Goal: Information Seeking & Learning: Check status

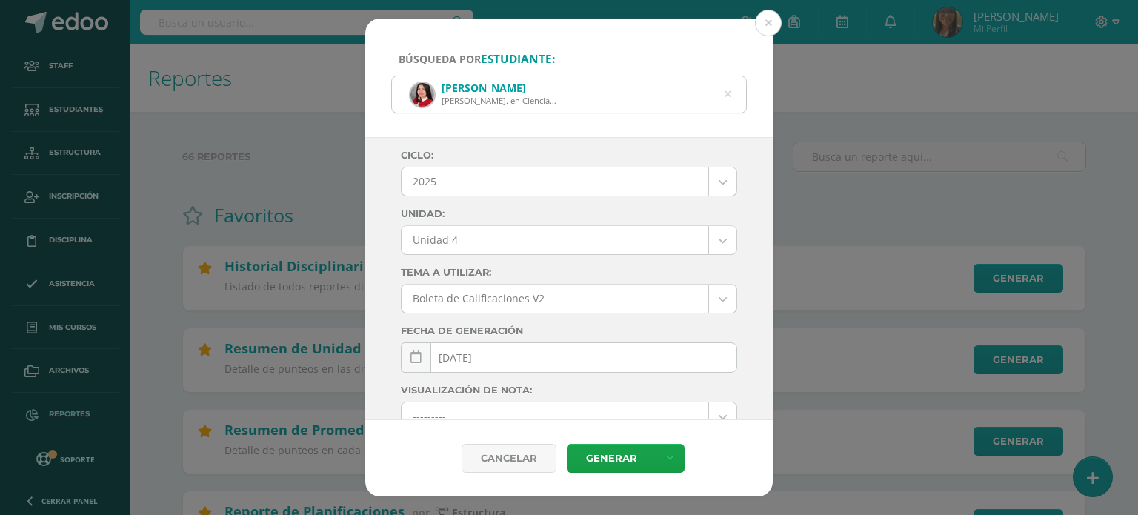
select select "Unidad 4"
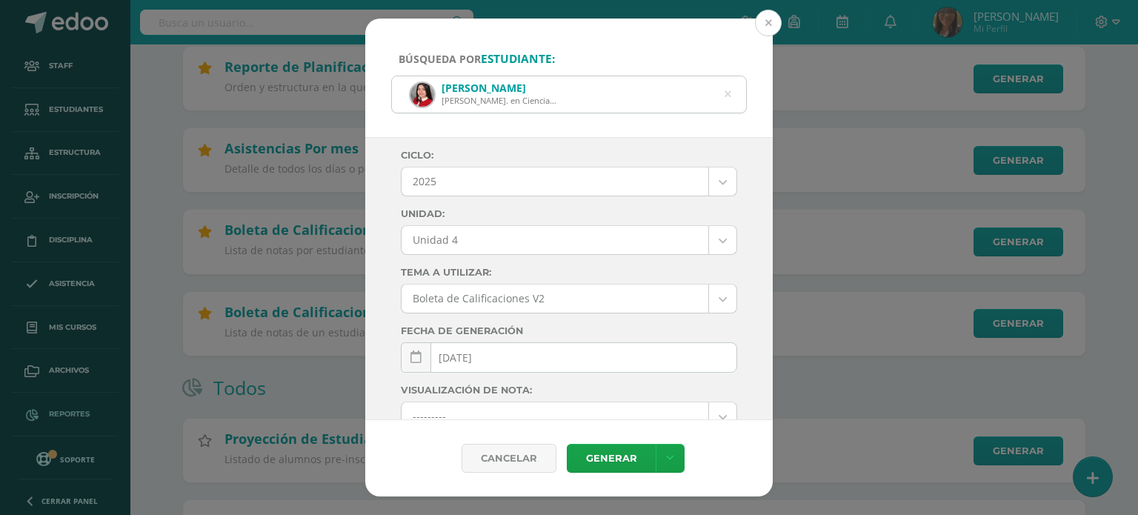
click at [768, 26] on button at bounding box center [768, 23] width 27 height 27
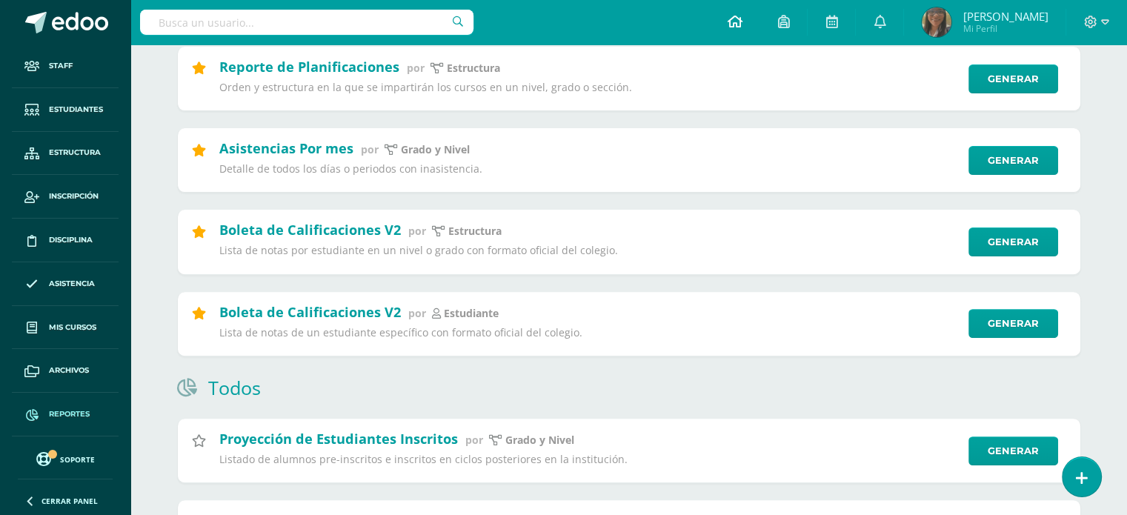
click at [742, 25] on icon at bounding box center [734, 21] width 15 height 13
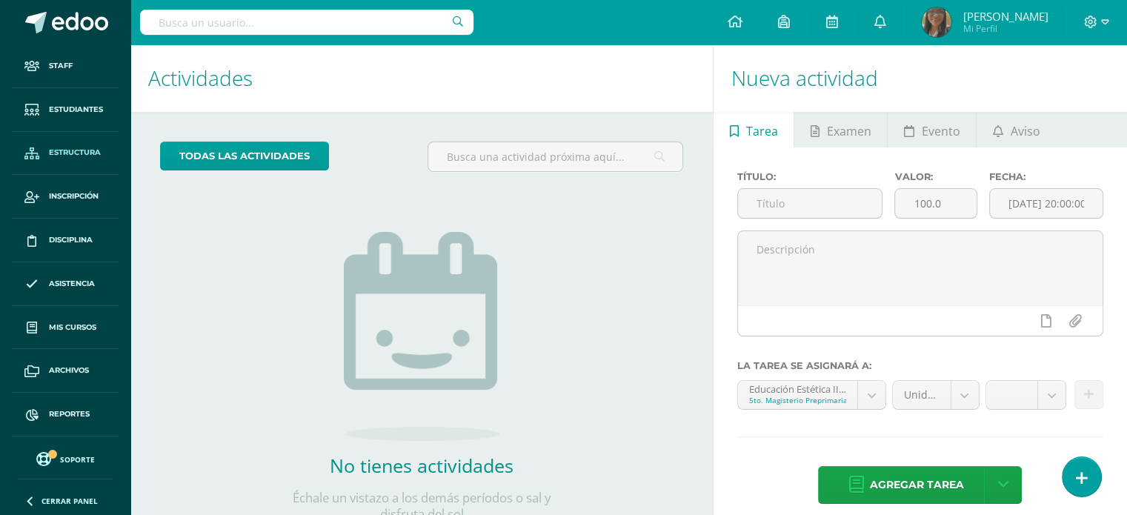
click at [76, 150] on span "Estructura" at bounding box center [75, 153] width 52 height 12
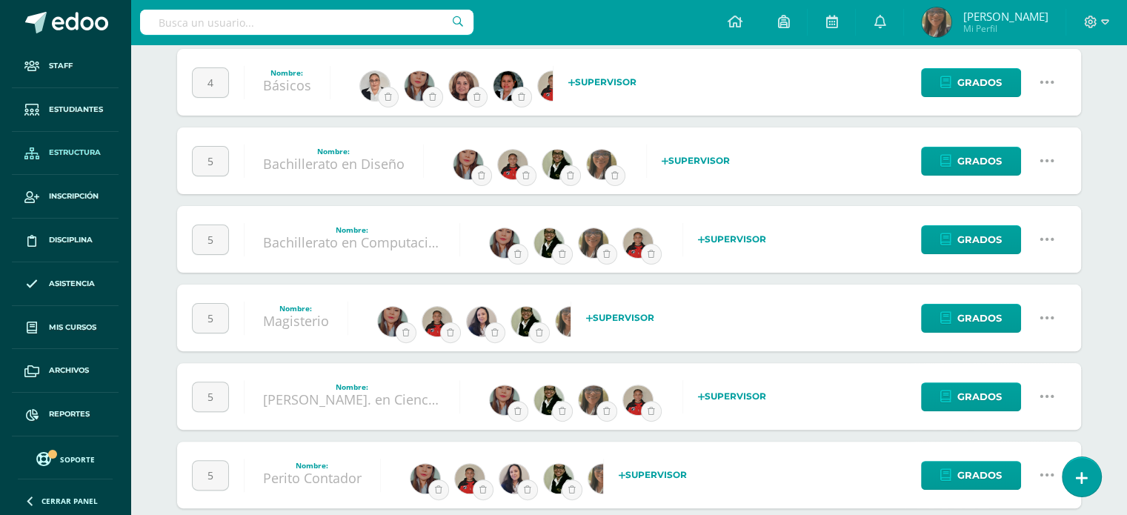
scroll to position [445, 0]
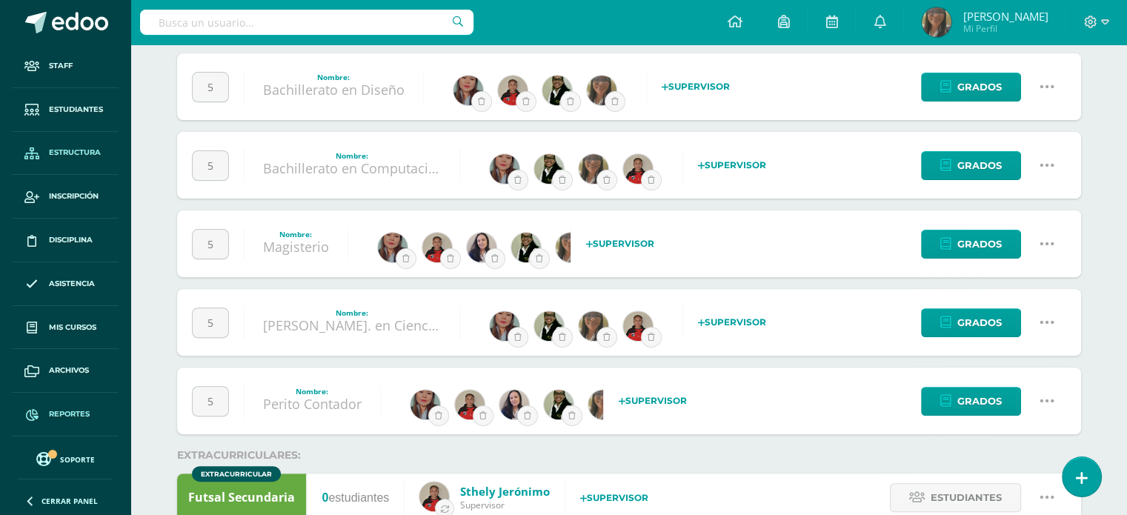
click at [67, 410] on span "Reportes" at bounding box center [69, 414] width 41 height 12
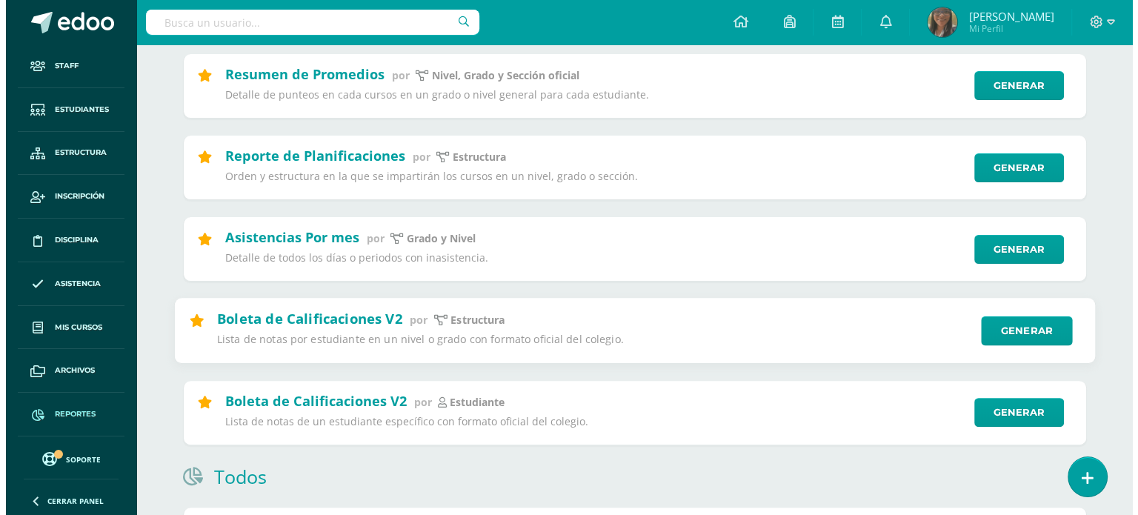
scroll to position [370, 0]
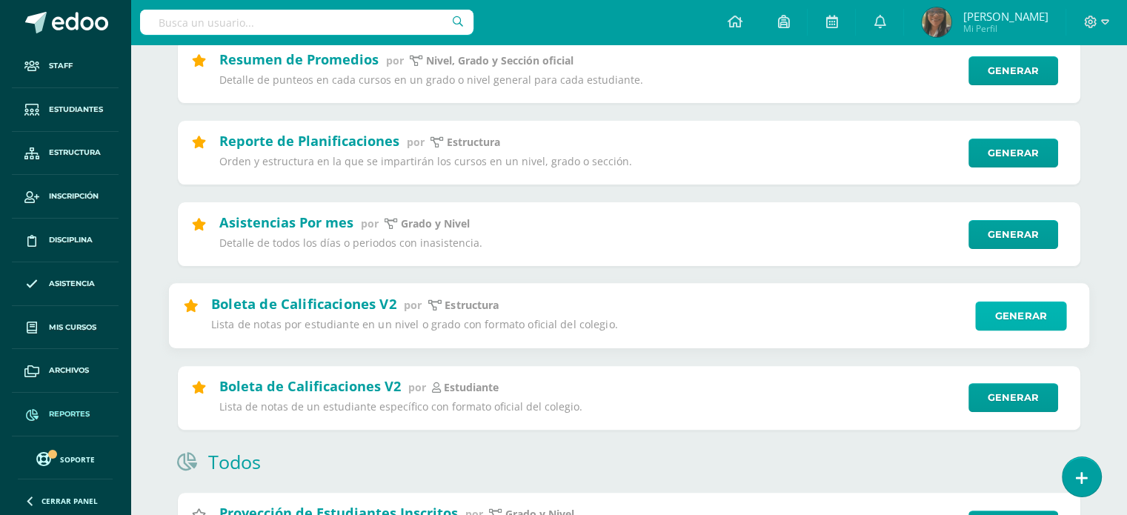
click at [997, 330] on link "Generar" at bounding box center [1020, 317] width 91 height 30
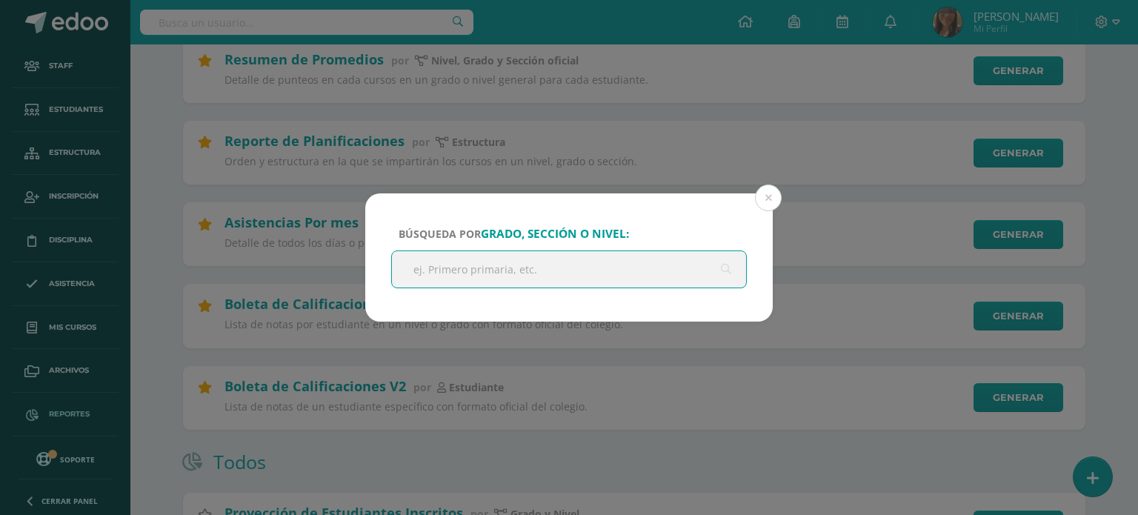
click at [609, 257] on input "text" at bounding box center [569, 269] width 354 height 36
type input "Quinto"
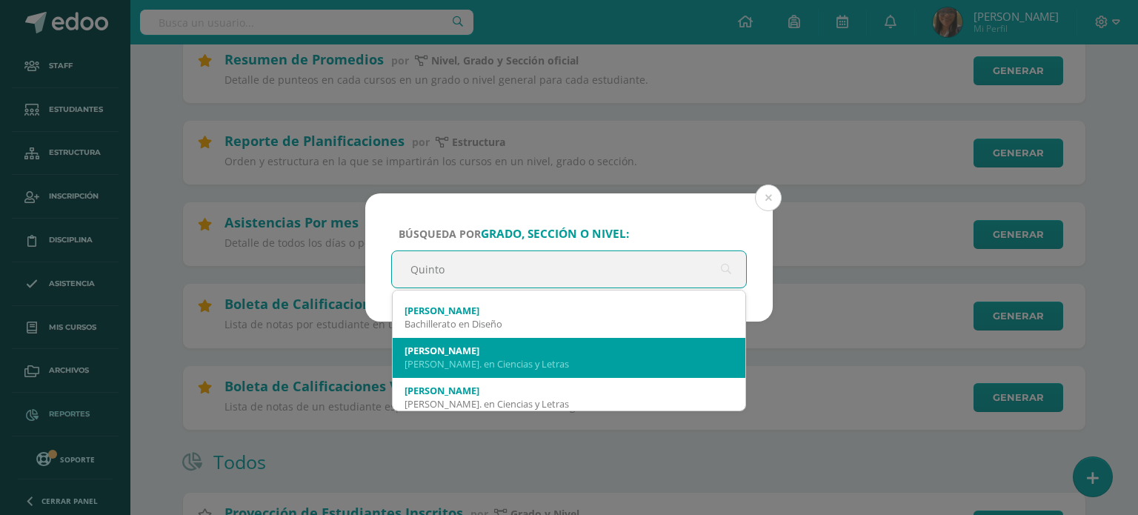
scroll to position [320, 0]
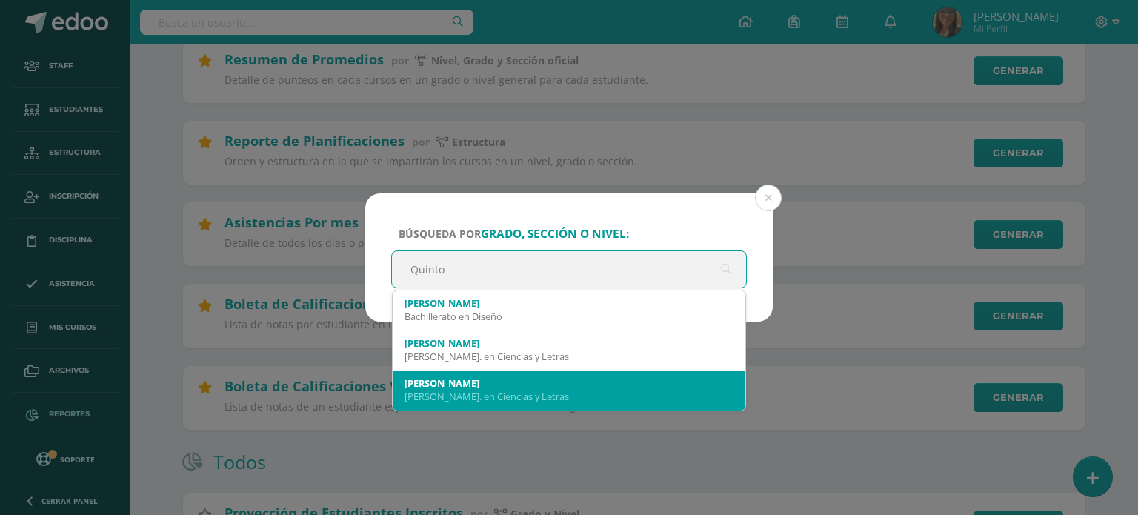
click at [561, 376] on div "Quinto A" at bounding box center [569, 382] width 329 height 13
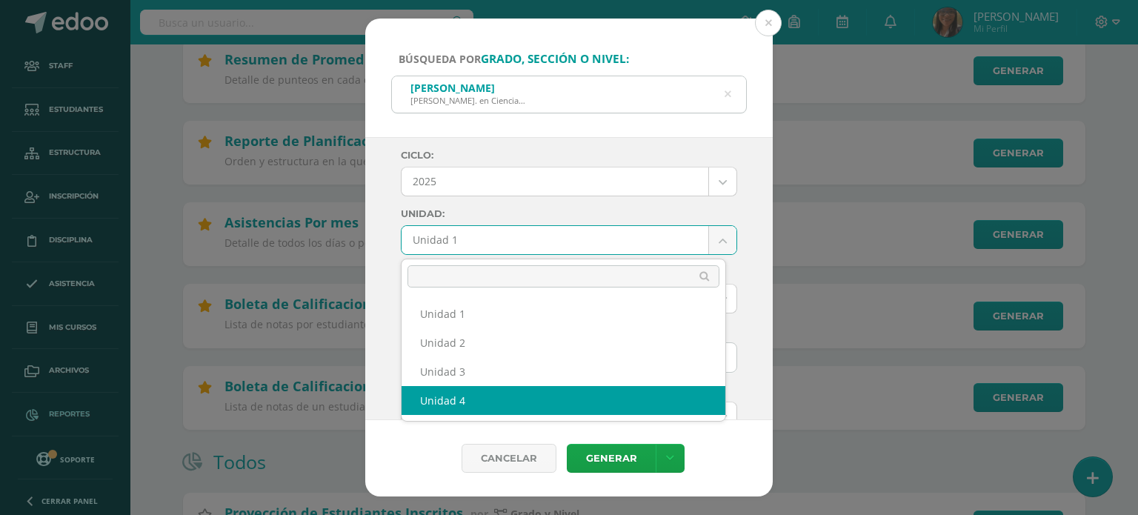
select select "Unidad 4"
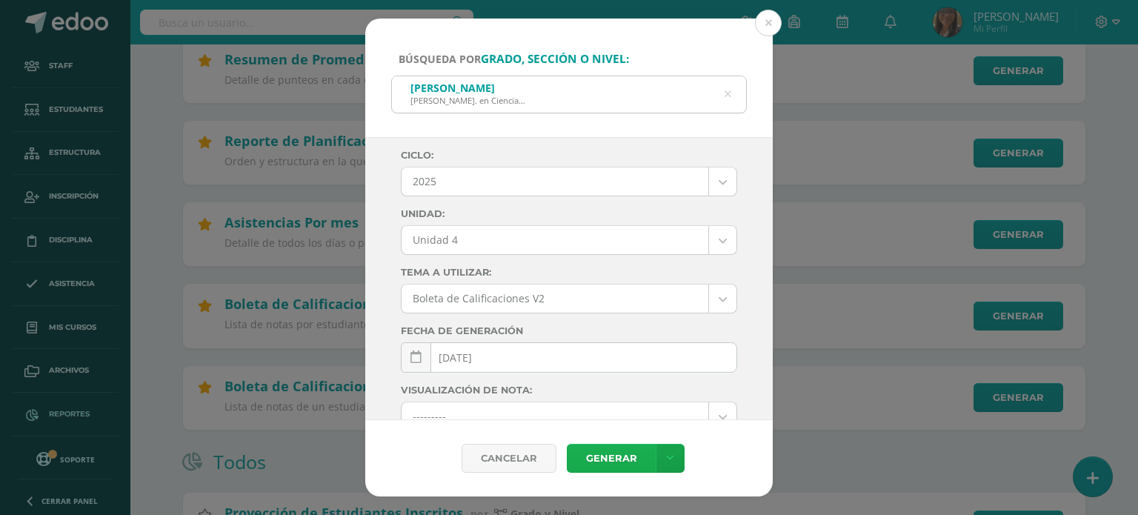
click at [623, 463] on link "Generar" at bounding box center [611, 458] width 89 height 29
click at [771, 21] on button at bounding box center [768, 23] width 27 height 27
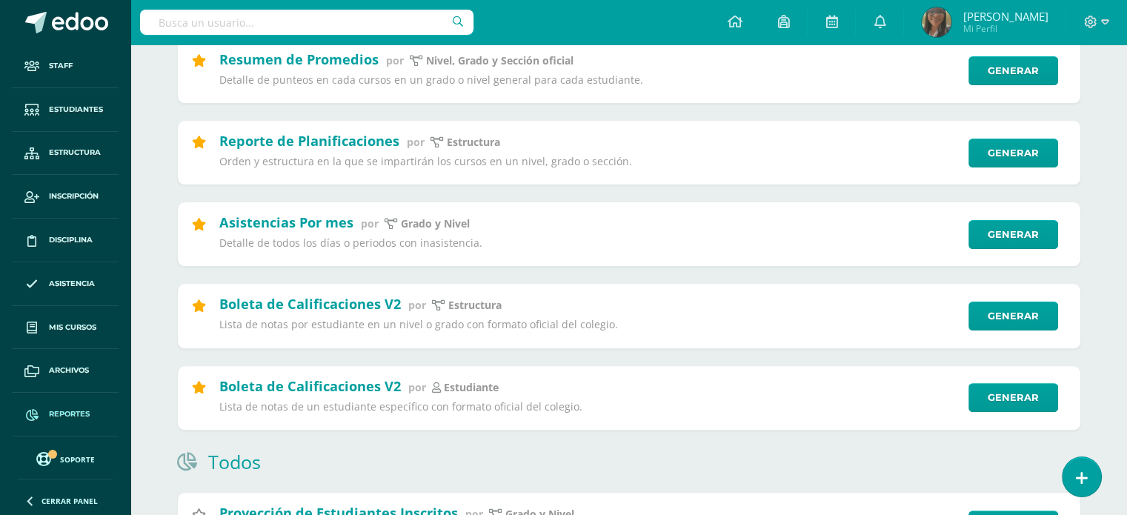
click at [78, 461] on span "Soporte" at bounding box center [77, 459] width 35 height 10
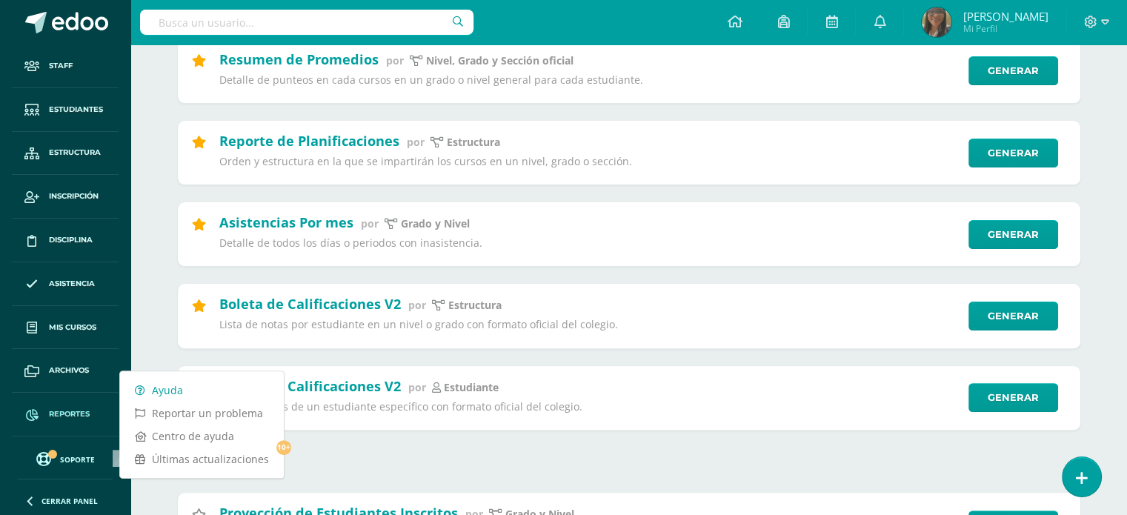
click at [156, 391] on link "Ayuda" at bounding box center [202, 390] width 164 height 23
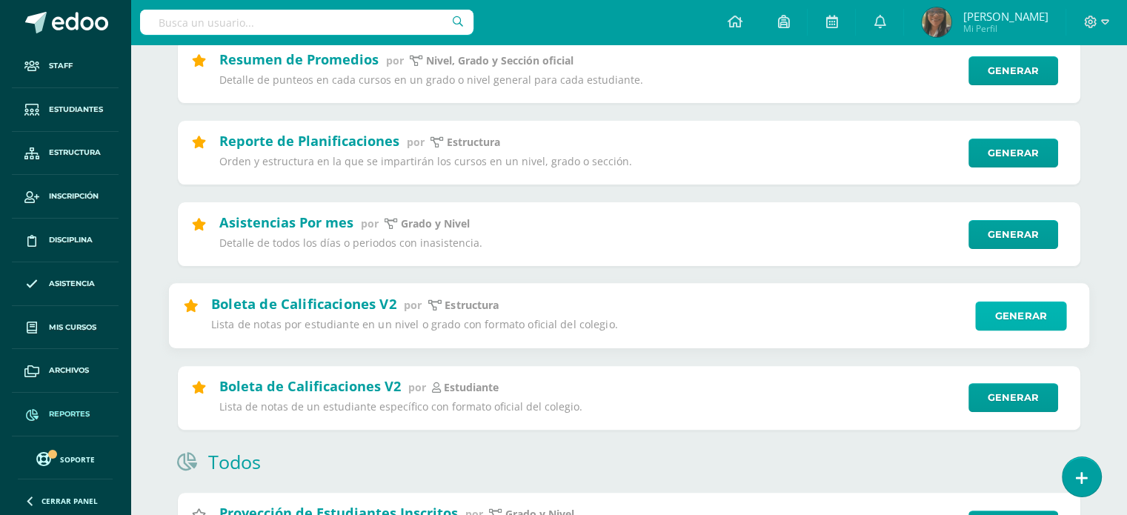
click at [1018, 316] on link "Generar" at bounding box center [1020, 317] width 91 height 30
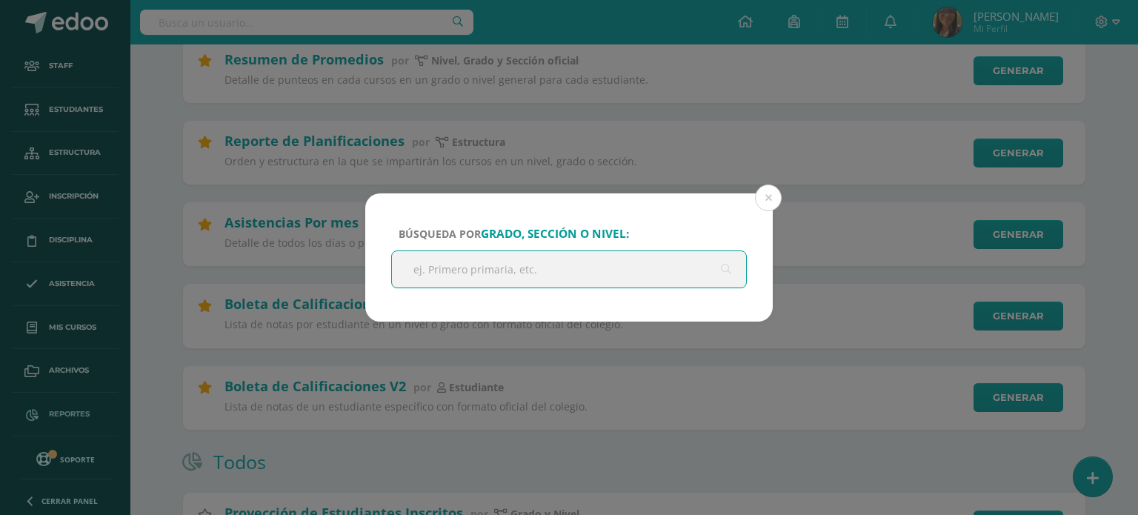
click at [638, 267] on input "text" at bounding box center [569, 269] width 354 height 36
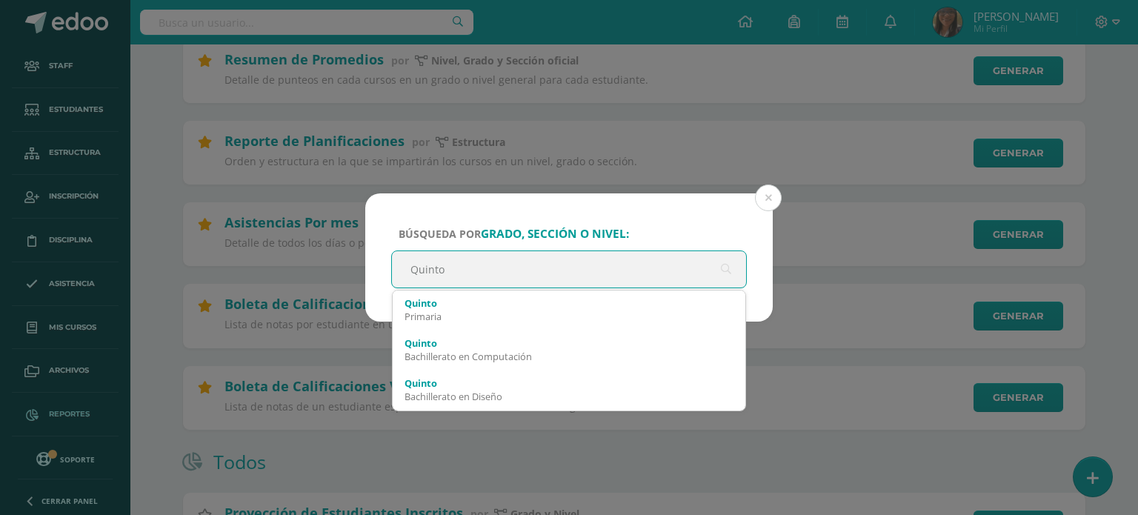
type input "Quinto"
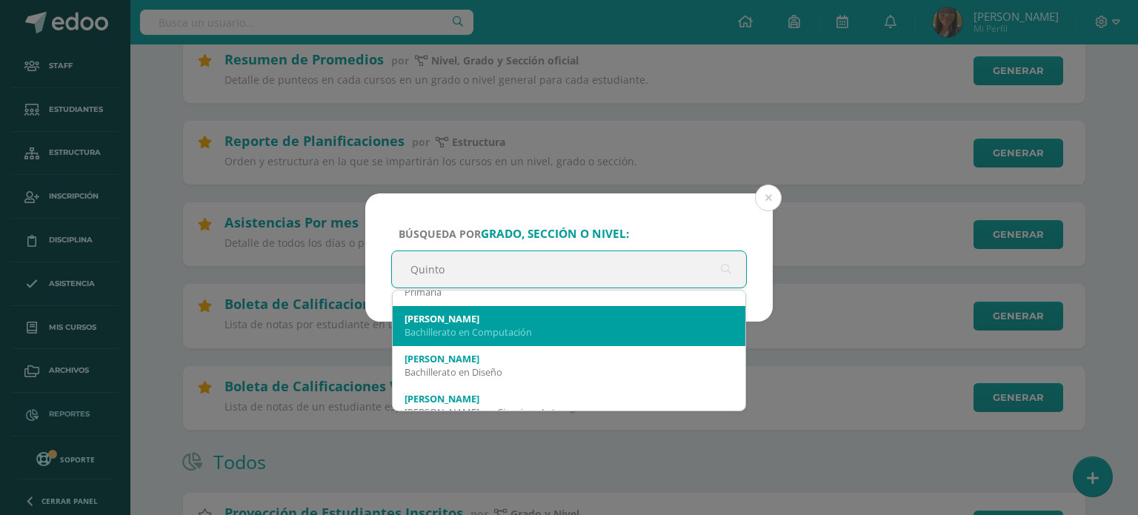
scroll to position [296, 0]
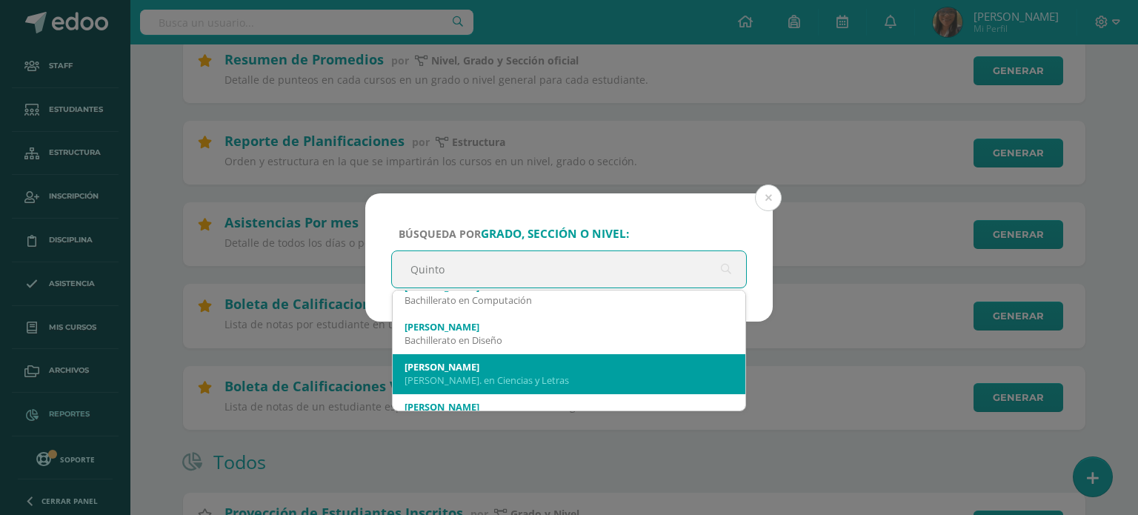
click at [556, 375] on div "Bach. en Ciencias y Letras" at bounding box center [569, 379] width 329 height 13
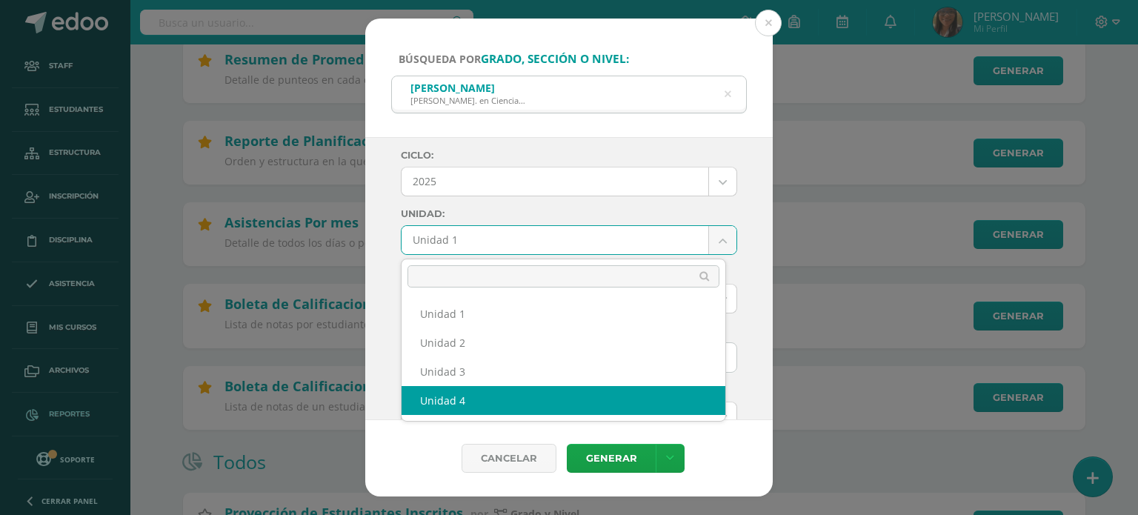
select select "Unidad 4"
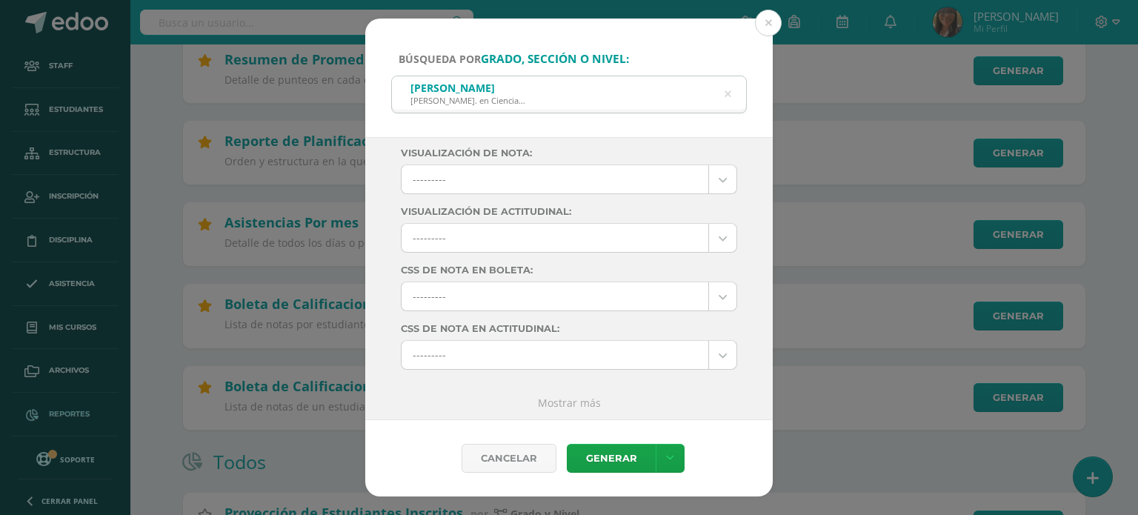
scroll to position [238, 0]
click at [629, 456] on link "Generar" at bounding box center [611, 458] width 89 height 29
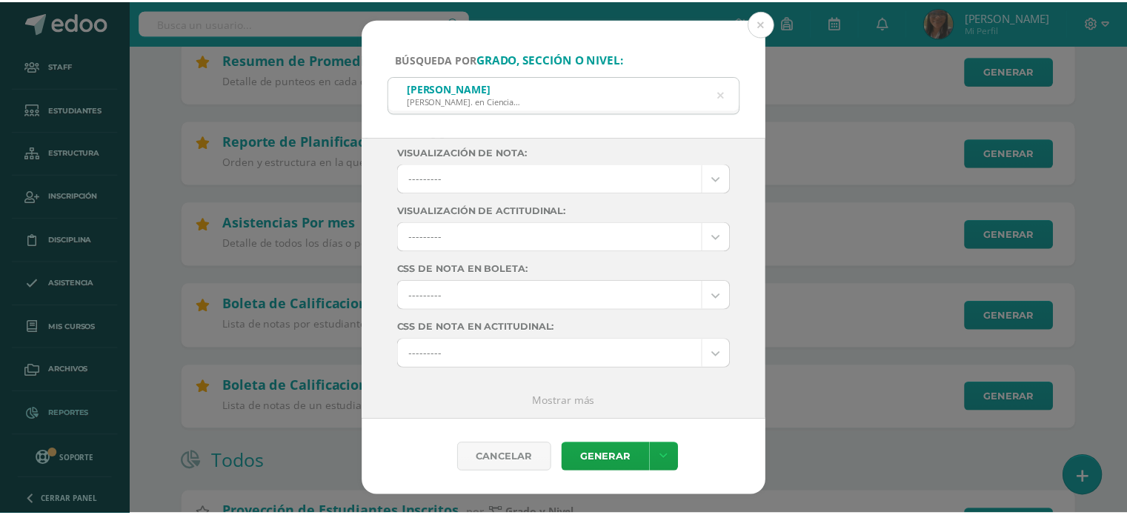
scroll to position [0, 0]
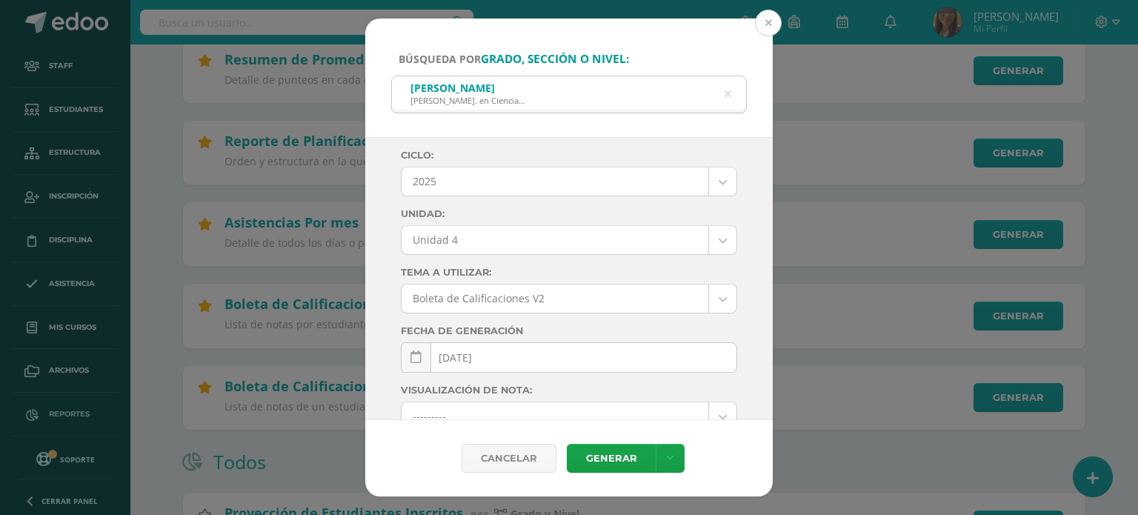
click at [769, 21] on button at bounding box center [768, 23] width 27 height 27
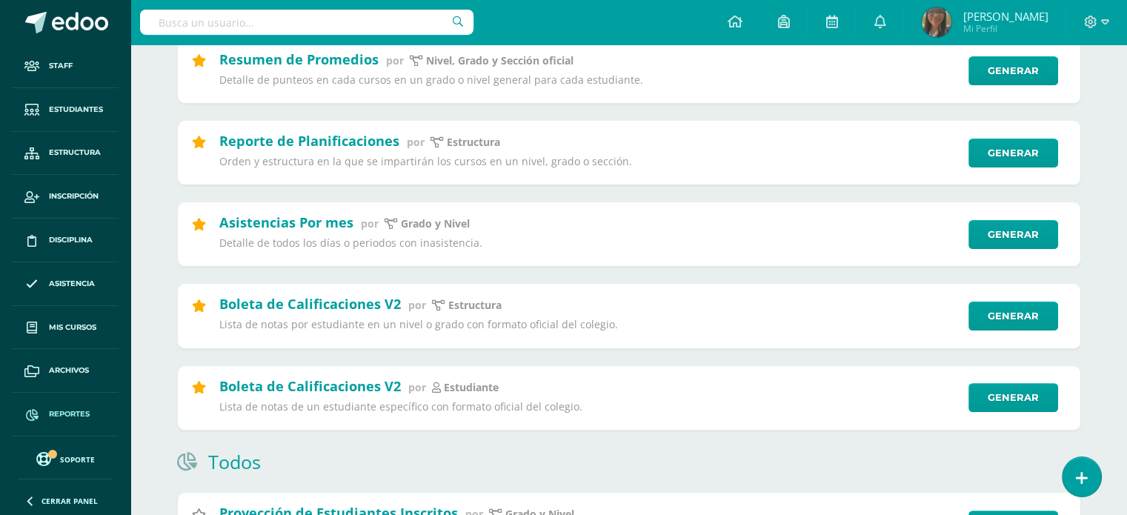
click at [344, 21] on input "text" at bounding box center [306, 22] width 333 height 25
type input "Emily Santos"
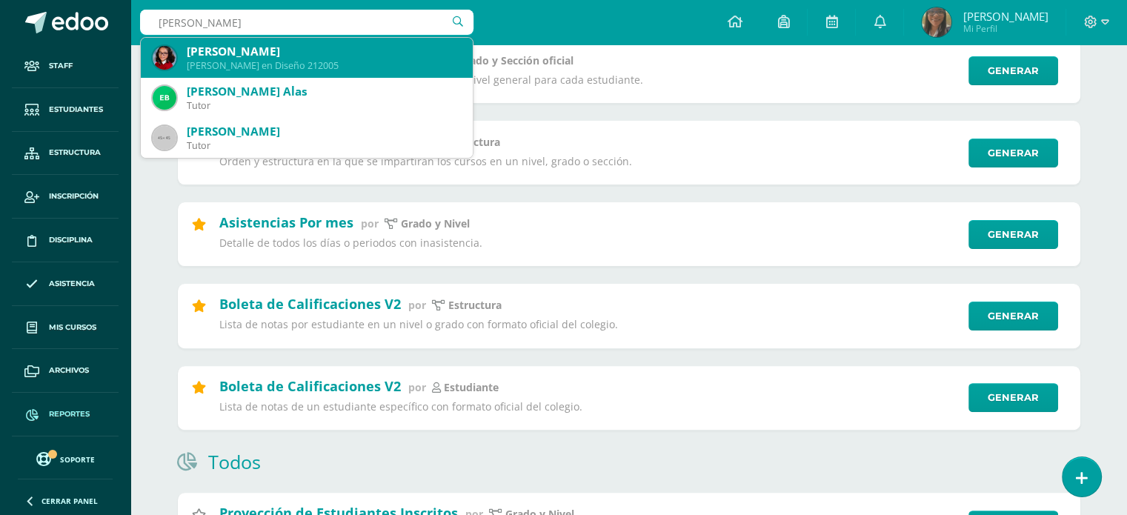
click at [316, 56] on div "Emily Leticia Santos Santiago" at bounding box center [324, 52] width 274 height 16
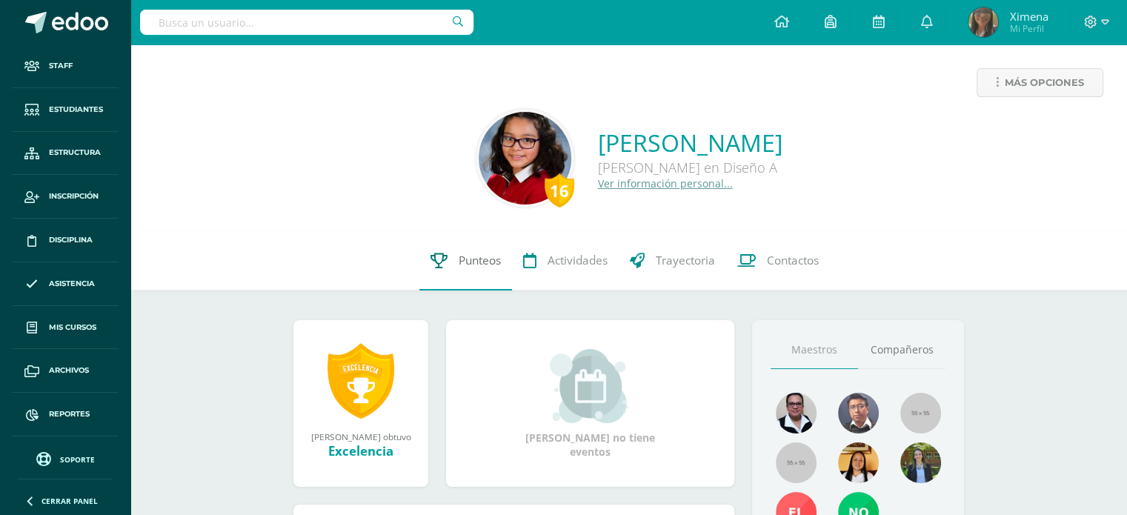
click at [488, 266] on span "Punteos" at bounding box center [480, 261] width 42 height 16
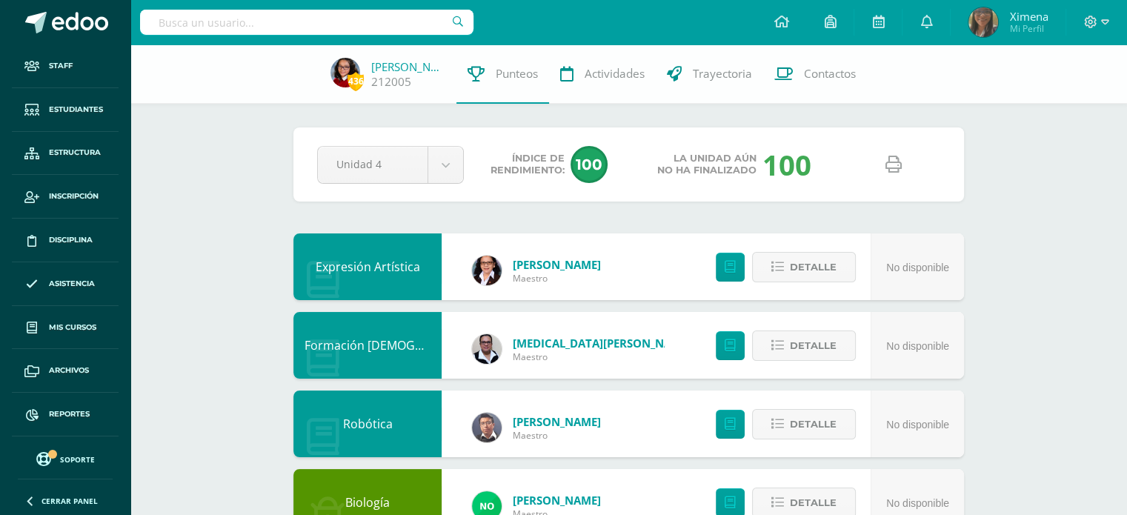
click at [886, 171] on icon at bounding box center [893, 164] width 16 height 16
click at [330, 14] on input "text" at bounding box center [306, 22] width 333 height 25
type input "Marcela Santa Cruz"
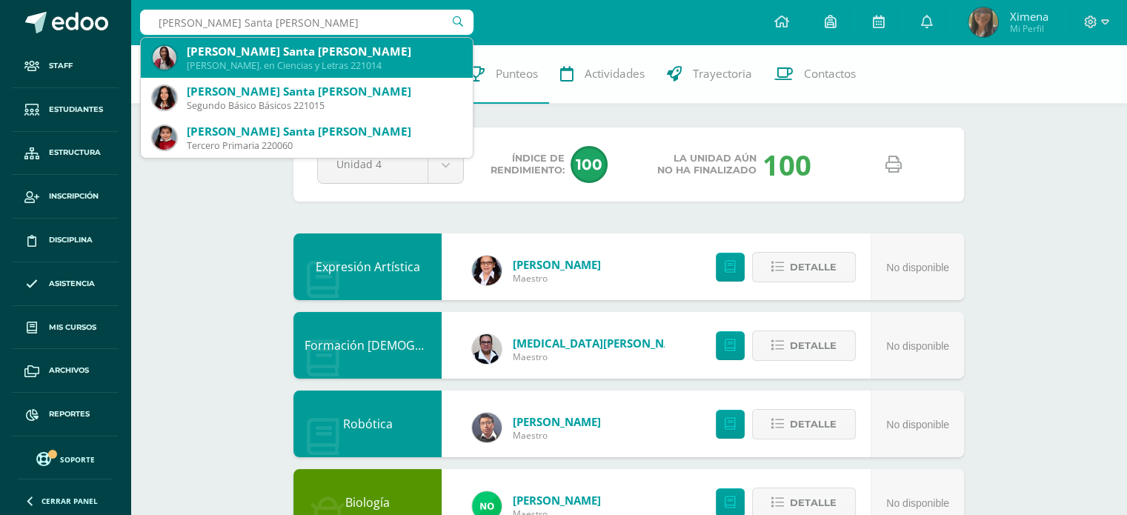
click at [245, 63] on div "Quinto Bach. en Ciencias y Letras 221014" at bounding box center [324, 65] width 274 height 13
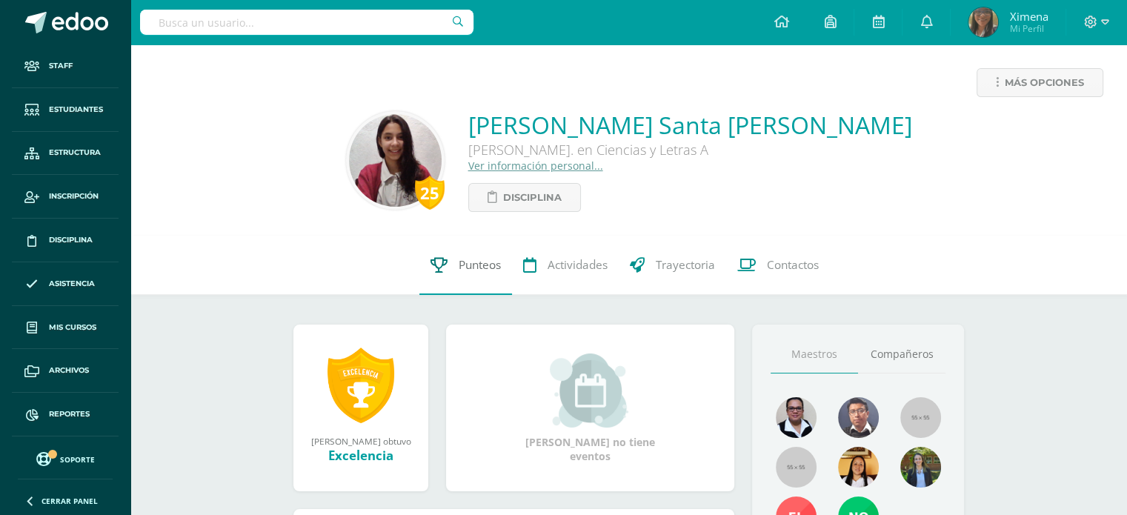
click at [477, 273] on span "Punteos" at bounding box center [480, 265] width 42 height 16
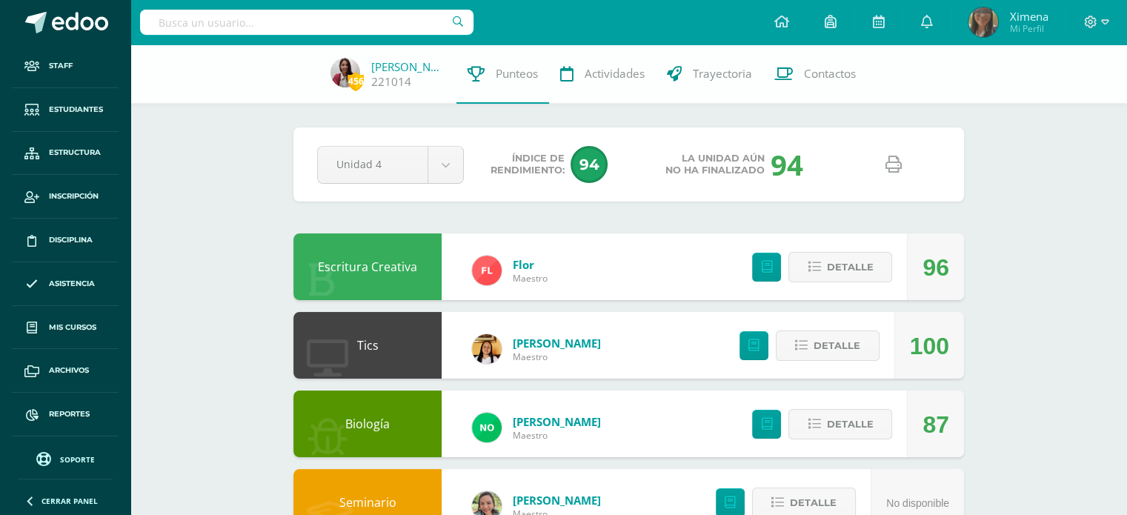
click at [889, 165] on icon at bounding box center [893, 164] width 16 height 16
click at [311, 28] on input "text" at bounding box center [306, 22] width 333 height 25
type input "Marbella García"
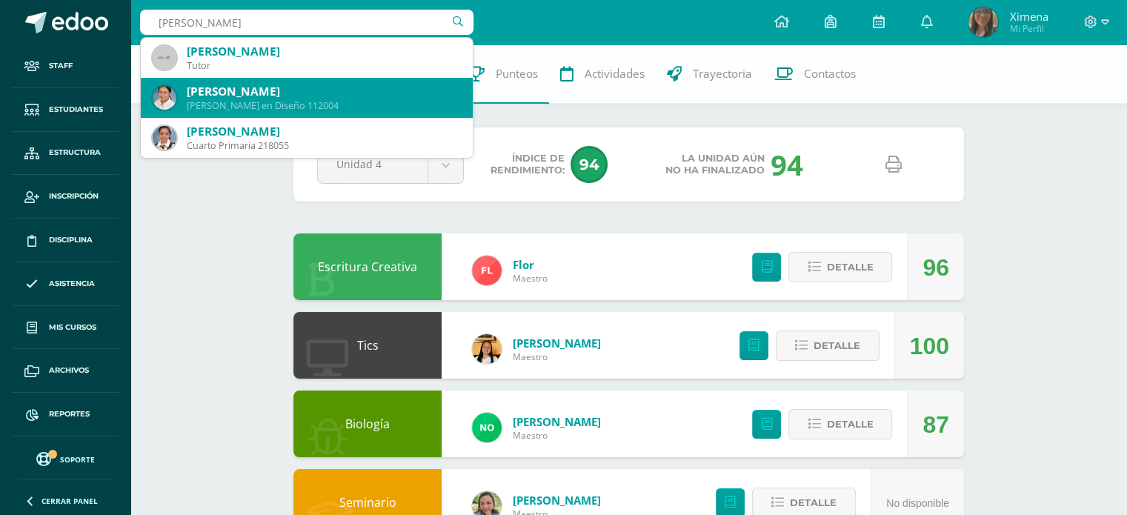
click at [274, 95] on div "Marbella Mishell Garcia Robles" at bounding box center [324, 92] width 274 height 16
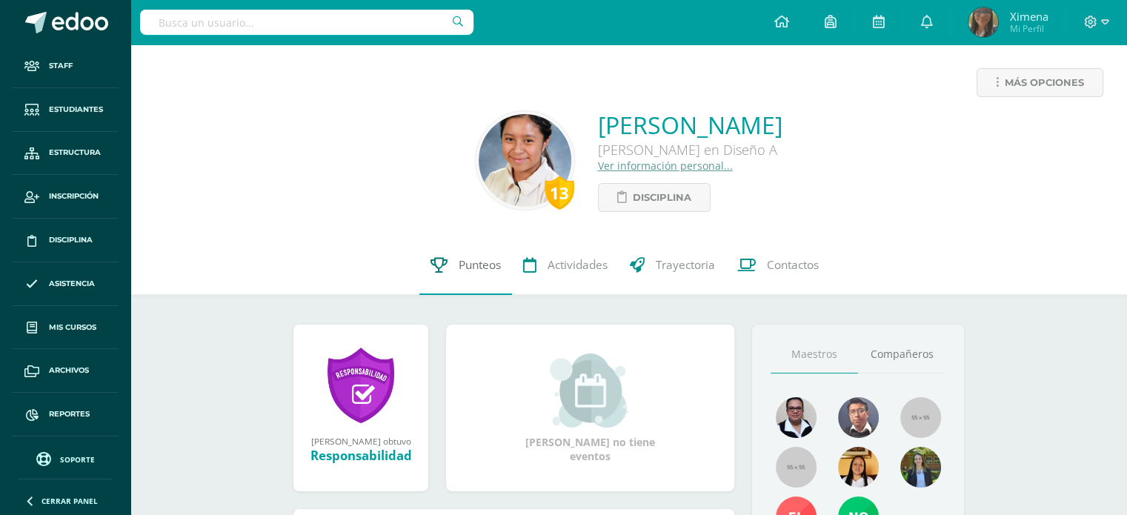
click at [469, 270] on span "Punteos" at bounding box center [480, 265] width 42 height 16
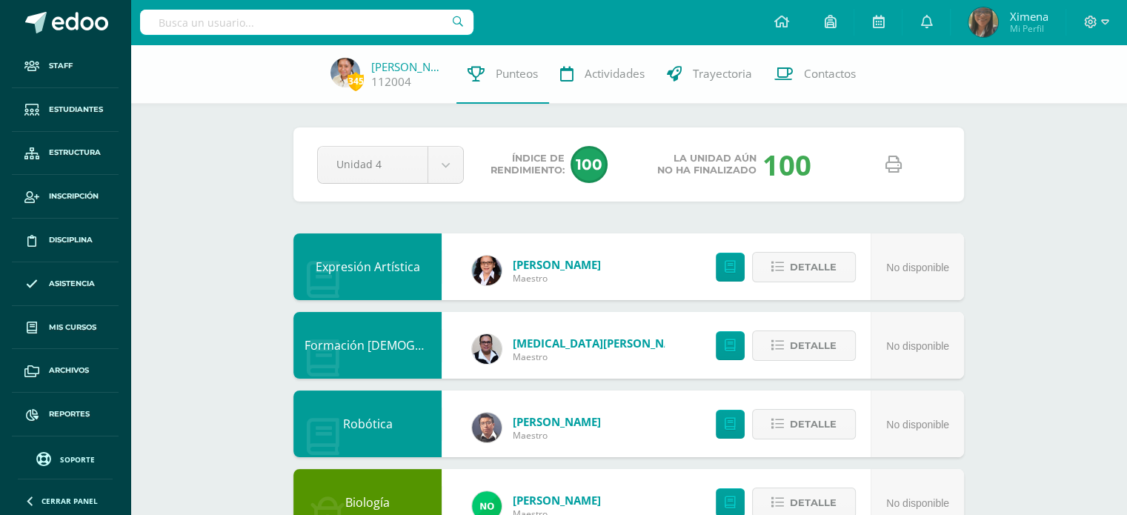
click at [902, 166] on link at bounding box center [893, 165] width 38 height 38
click at [371, 29] on input "text" at bounding box center [306, 22] width 333 height 25
type input "[PERSON_NAME]"
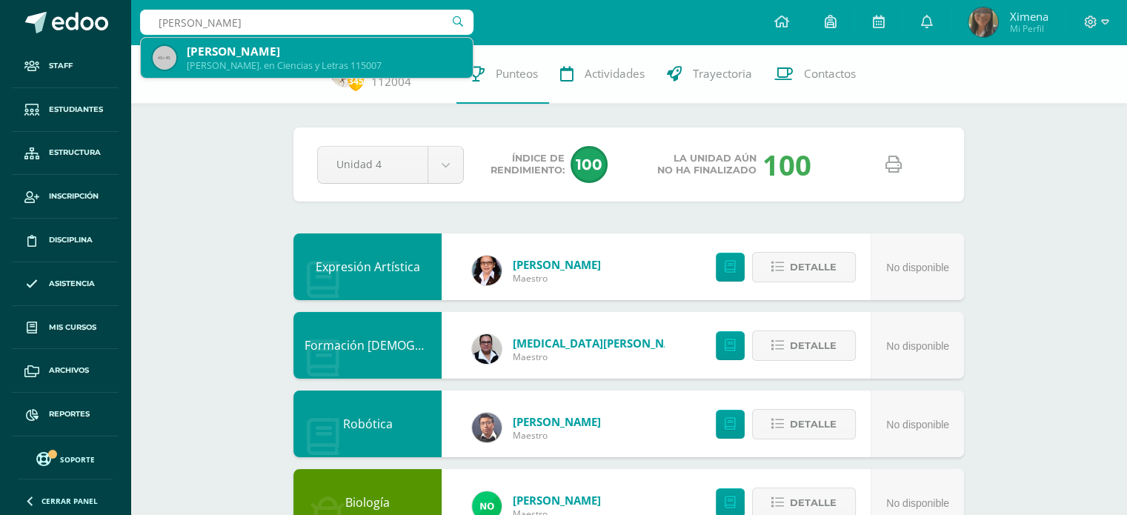
click at [339, 64] on div "[PERSON_NAME]. en Ciencias y Letras 115007" at bounding box center [324, 65] width 274 height 13
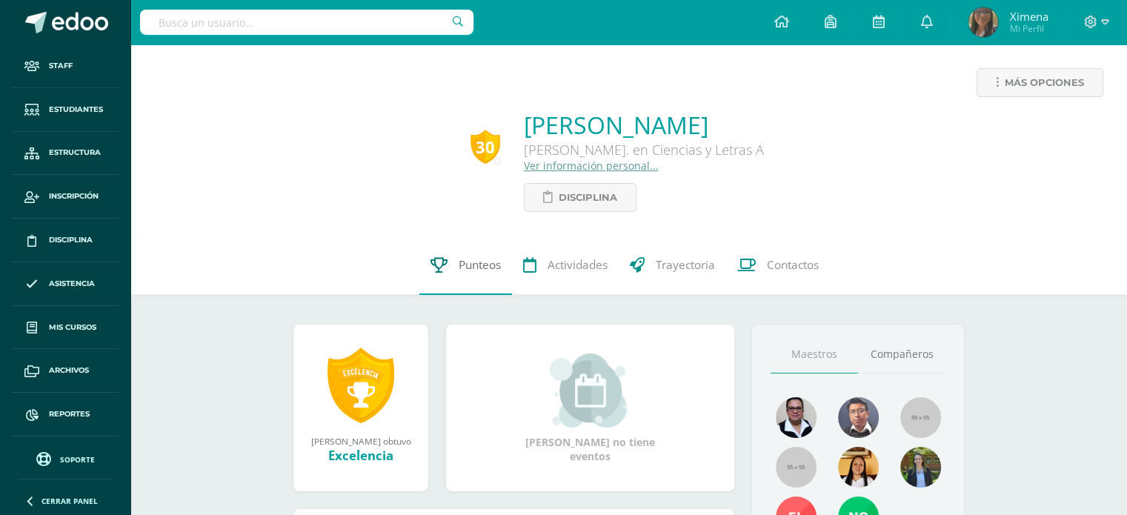
click at [455, 263] on link "Punteos" at bounding box center [465, 265] width 93 height 59
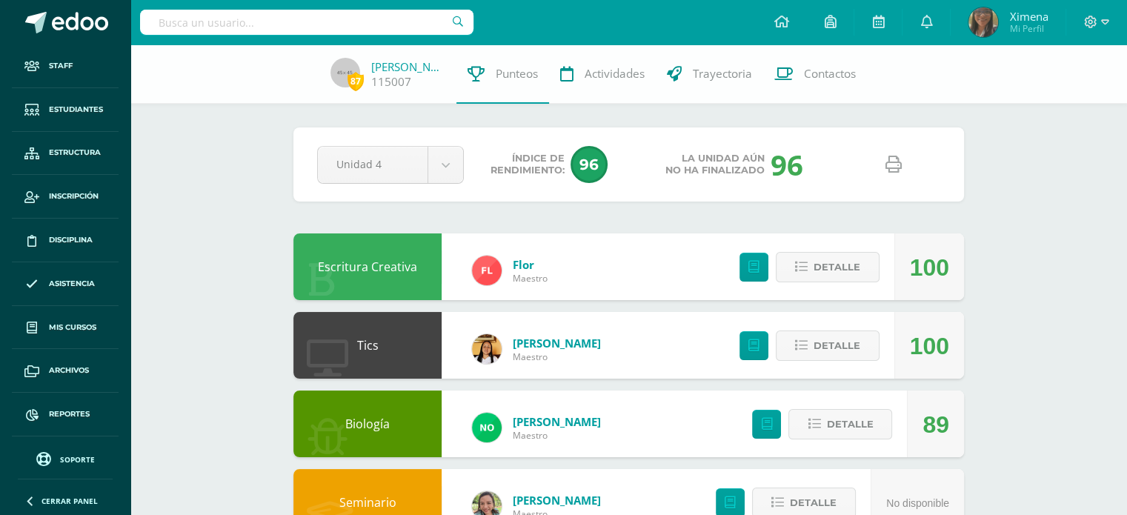
click at [893, 167] on icon at bounding box center [893, 164] width 16 height 16
click at [338, 24] on input "text" at bounding box center [306, 22] width 333 height 25
type input "[PERSON_NAME]"
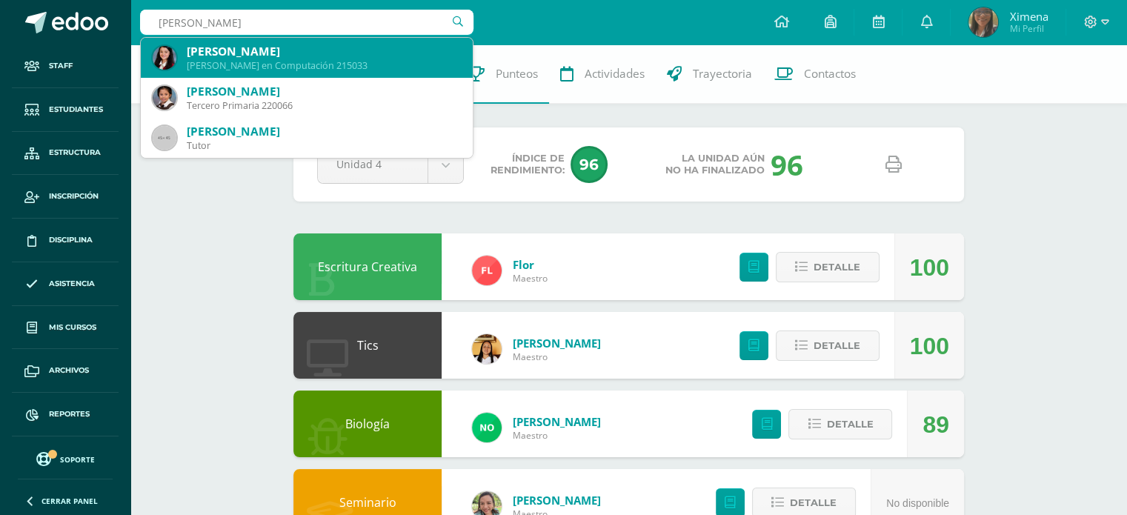
click at [327, 47] on div "[PERSON_NAME]" at bounding box center [324, 52] width 274 height 16
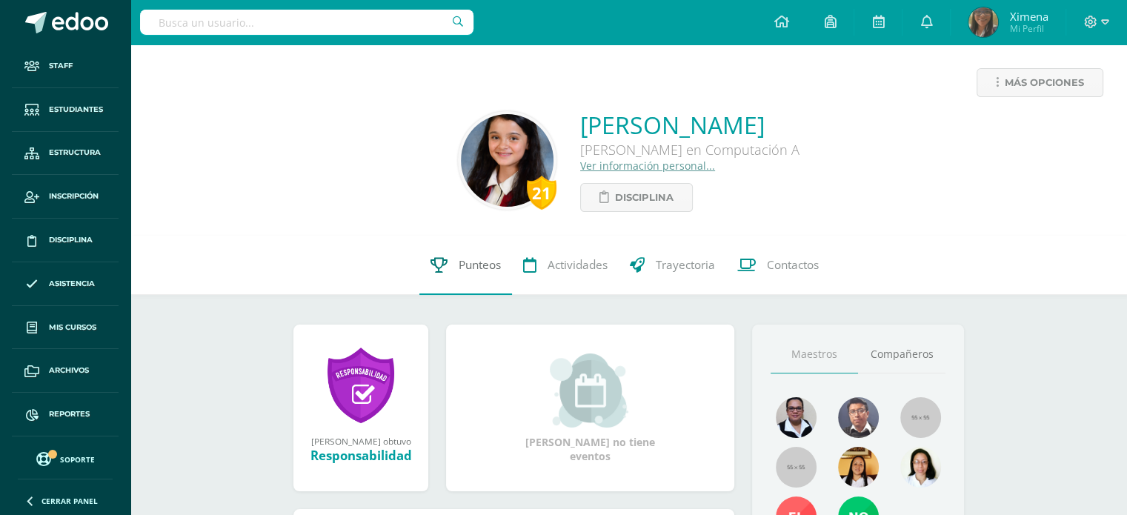
click at [463, 259] on span "Punteos" at bounding box center [480, 265] width 42 height 16
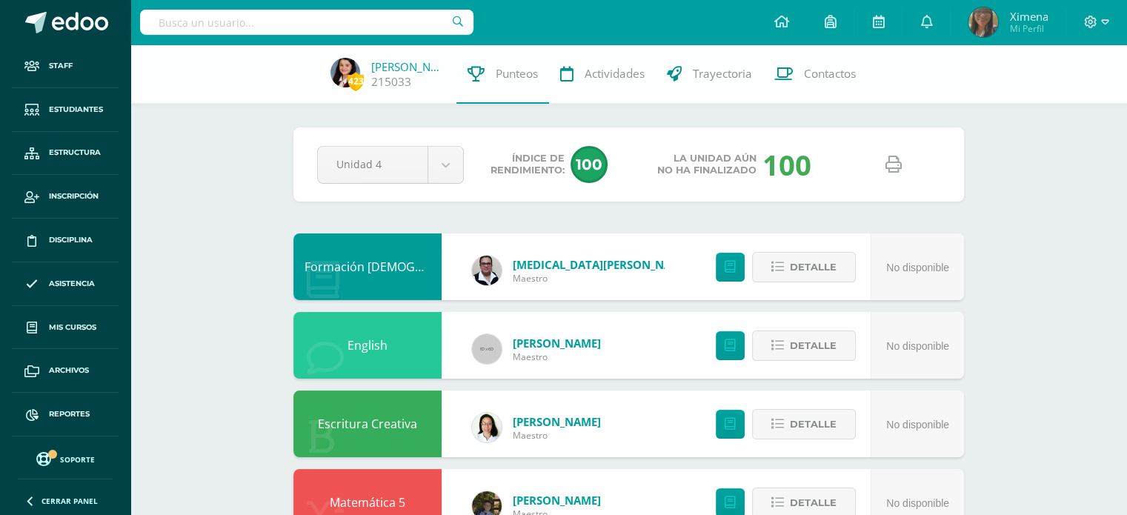
click at [894, 168] on icon at bounding box center [893, 164] width 16 height 16
click at [340, 22] on input "text" at bounding box center [306, 22] width 333 height 25
type input "Q"
click at [62, 412] on span "Reportes" at bounding box center [69, 414] width 41 height 12
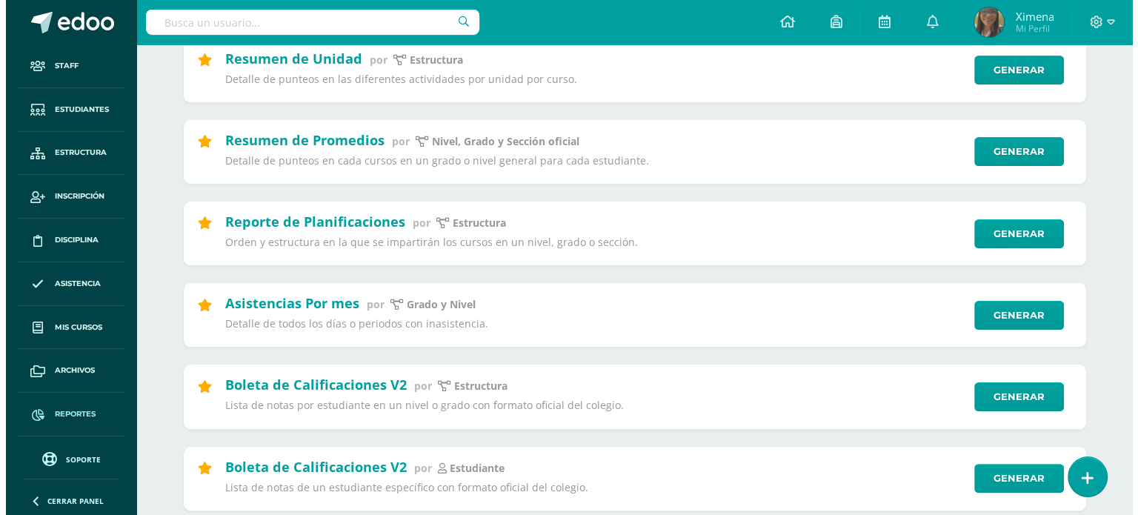
scroll to position [370, 0]
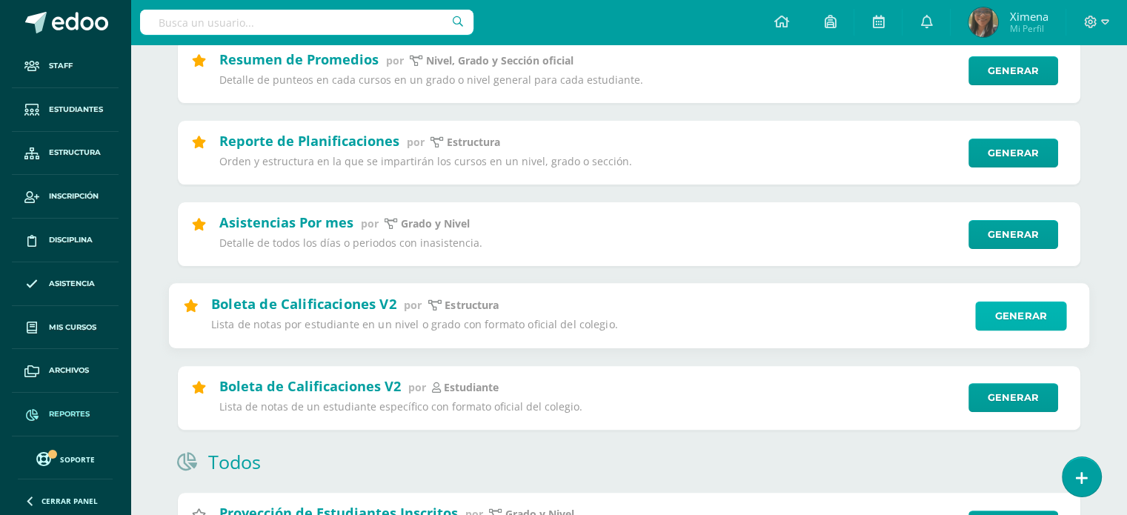
click at [1037, 321] on link "Generar" at bounding box center [1020, 317] width 91 height 30
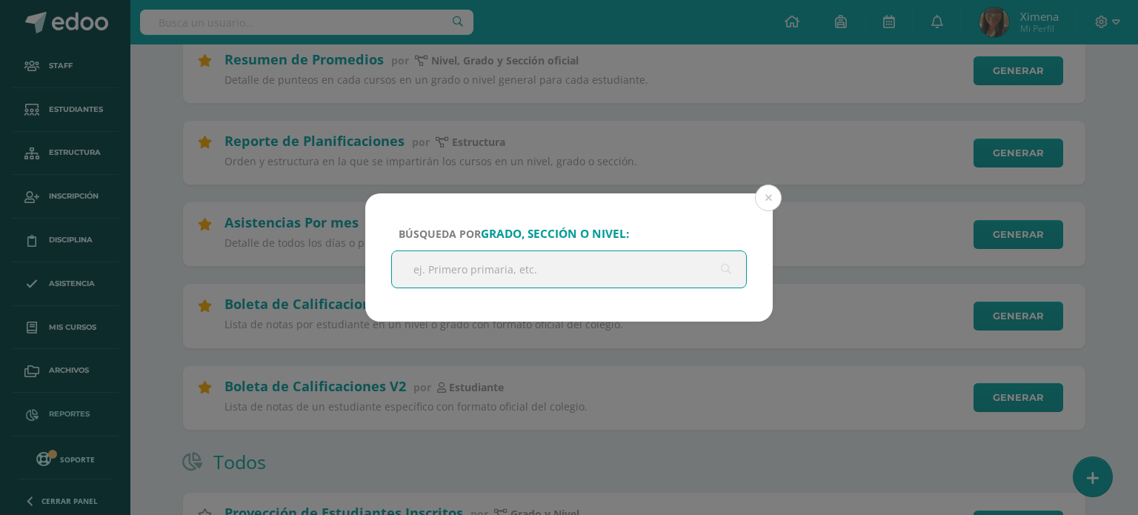
click at [522, 269] on input "text" at bounding box center [569, 269] width 354 height 36
type input "Quinto"
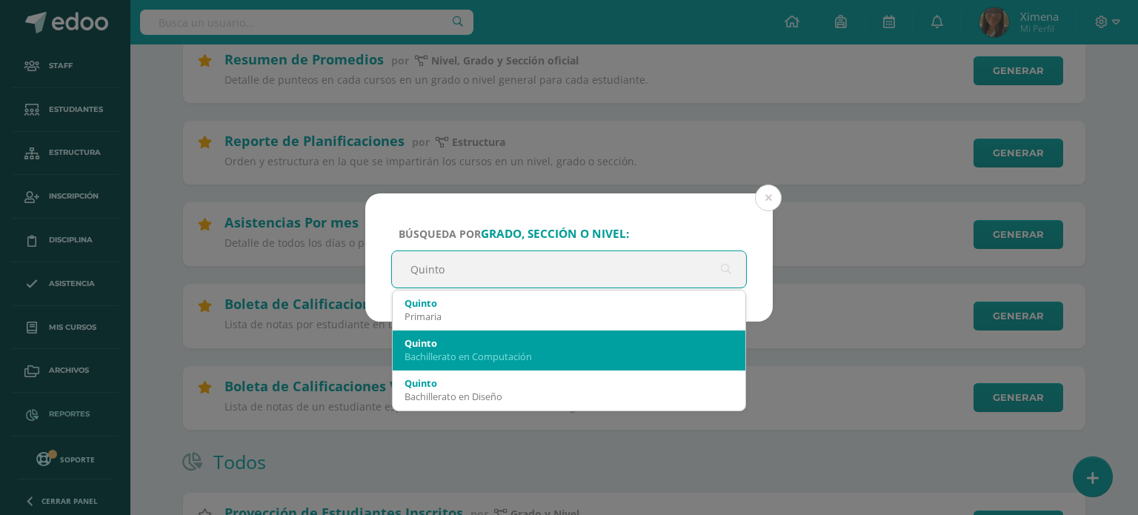
click at [498, 352] on div "Bachillerato en Computación" at bounding box center [569, 356] width 329 height 13
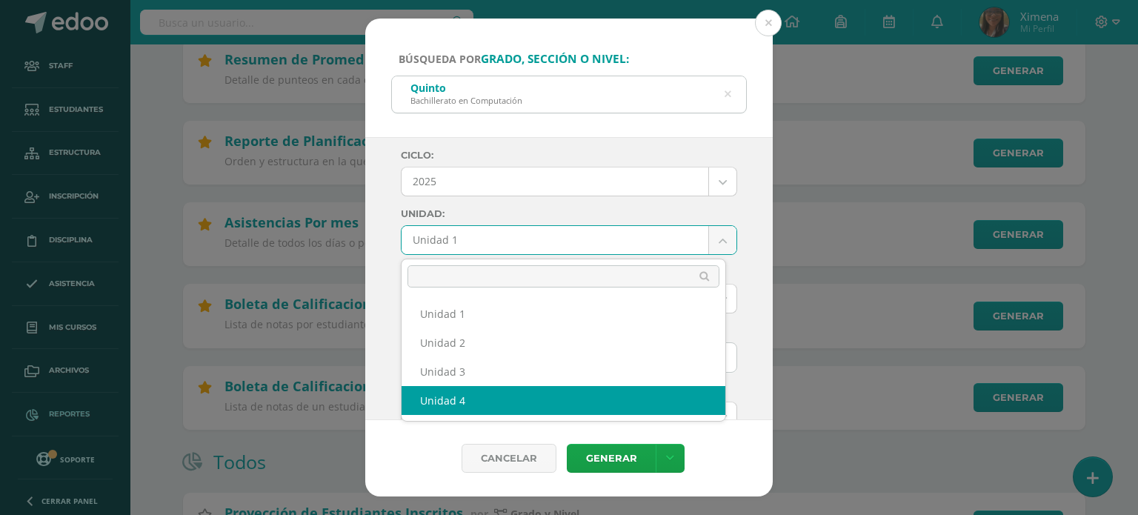
select select "Unidad 4"
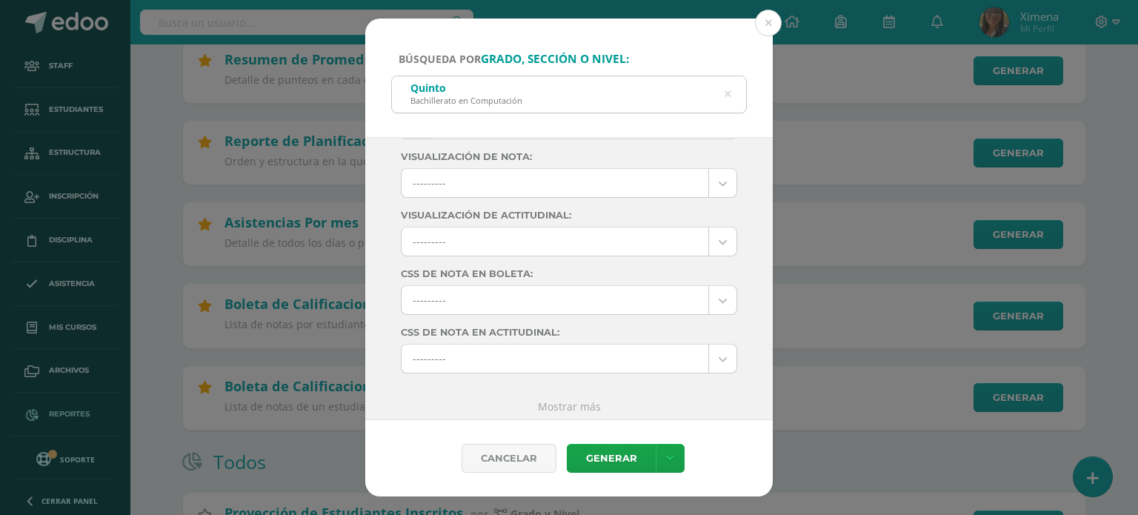
scroll to position [238, 0]
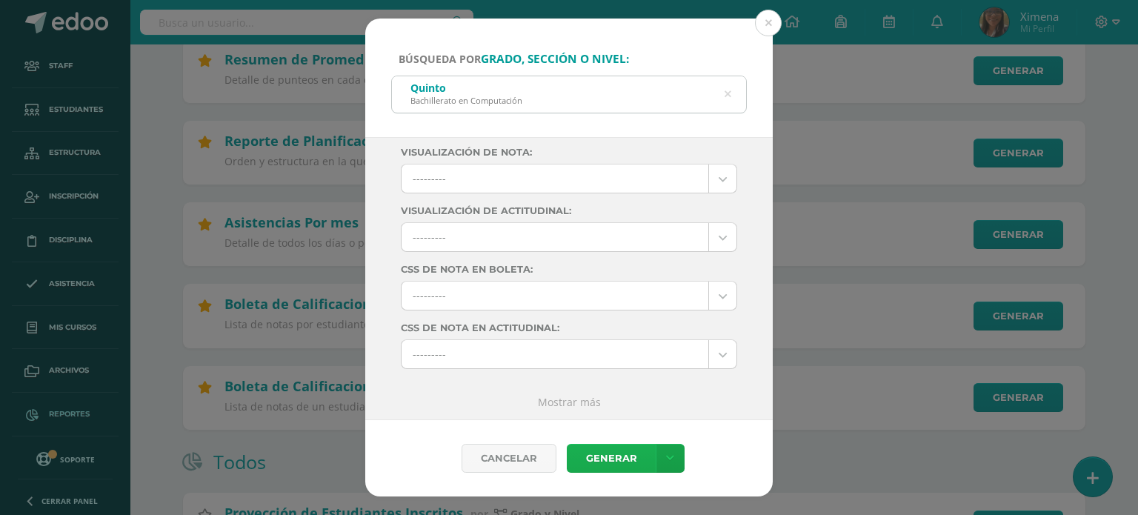
click at [632, 455] on link "Generar" at bounding box center [611, 458] width 89 height 29
